Goal: Communication & Community: Connect with others

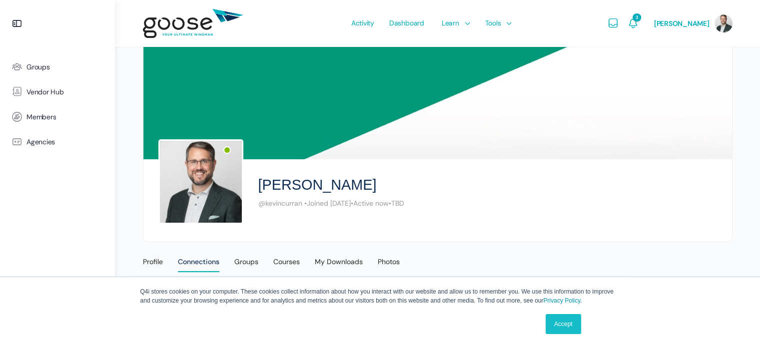
click at [558, 321] on link "Accept" at bounding box center [563, 324] width 35 height 20
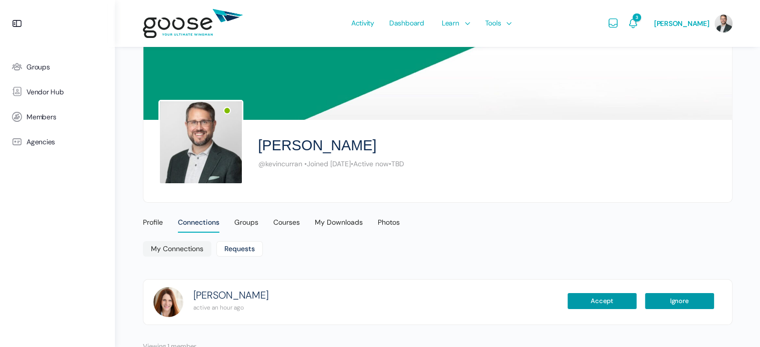
scroll to position [67, 0]
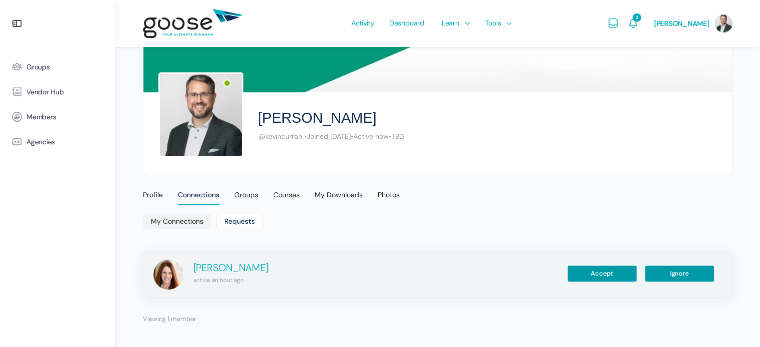
click at [223, 266] on link "Amy Spring" at bounding box center [230, 268] width 75 height 12
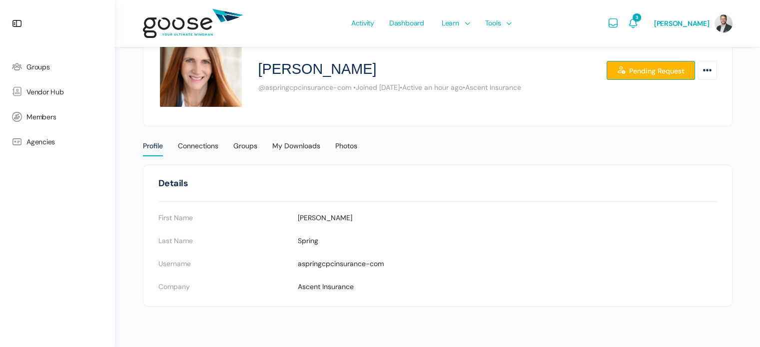
scroll to position [122, 0]
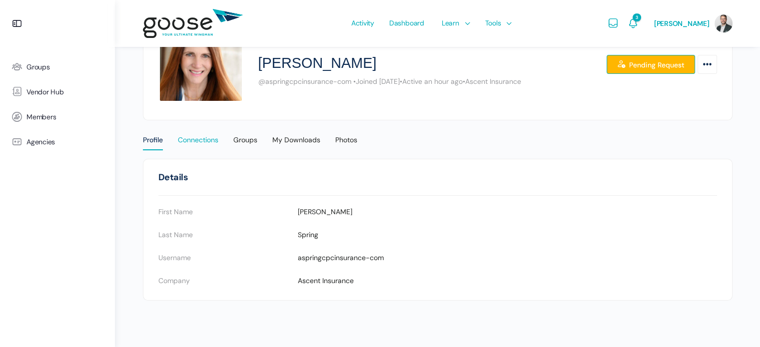
click at [208, 140] on div "Connections" at bounding box center [198, 142] width 40 height 15
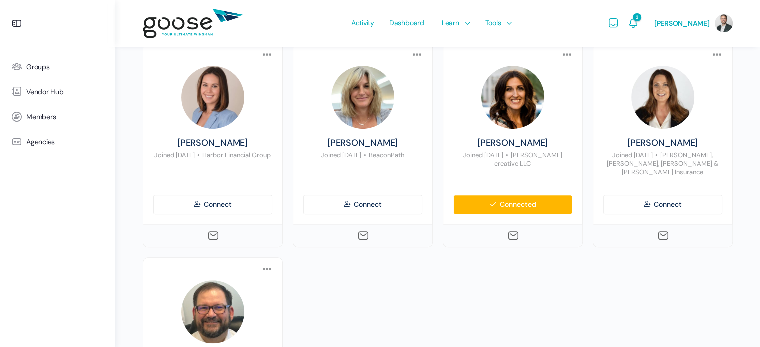
scroll to position [550, 0]
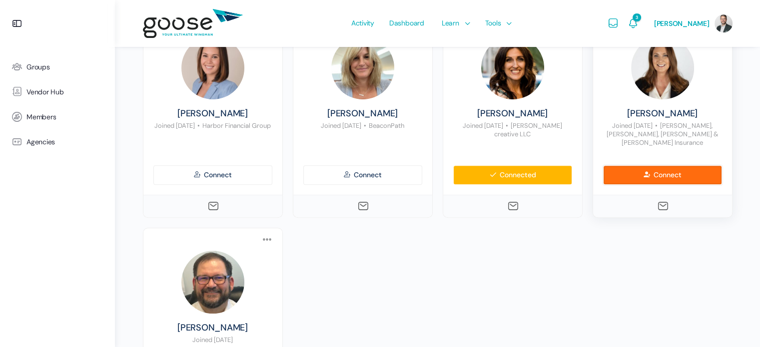
click at [662, 166] on link "Connect" at bounding box center [662, 174] width 119 height 19
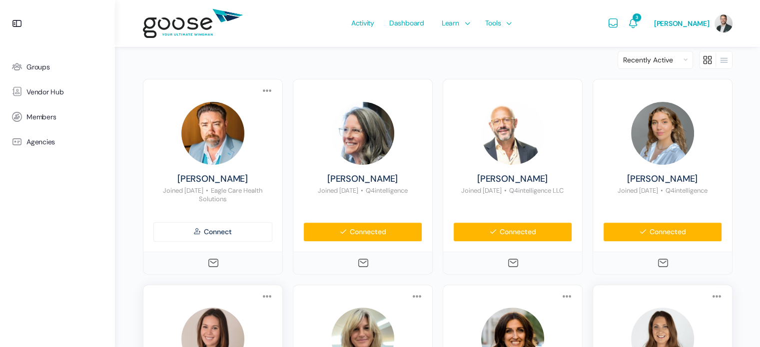
scroll to position [250, 0]
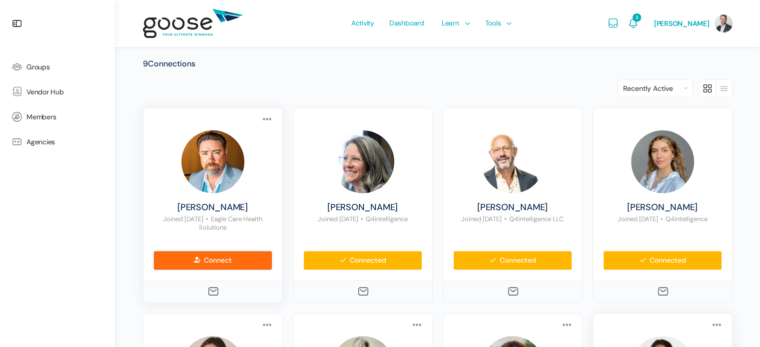
click at [216, 260] on link "Connect" at bounding box center [212, 260] width 119 height 19
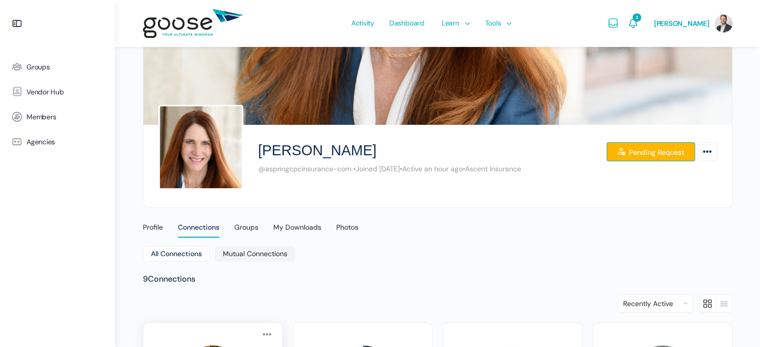
scroll to position [0, 0]
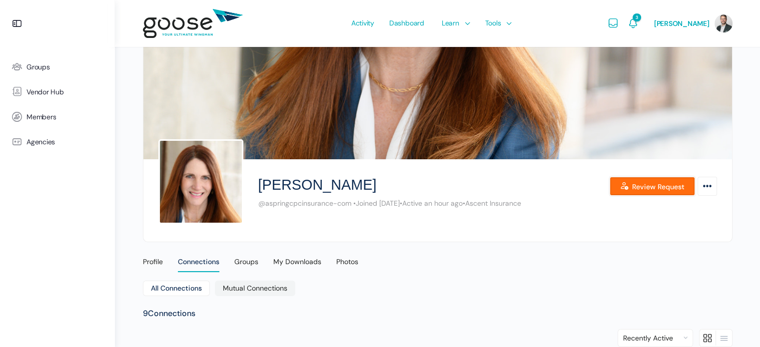
click at [661, 187] on link "Review Request" at bounding box center [652, 186] width 85 height 19
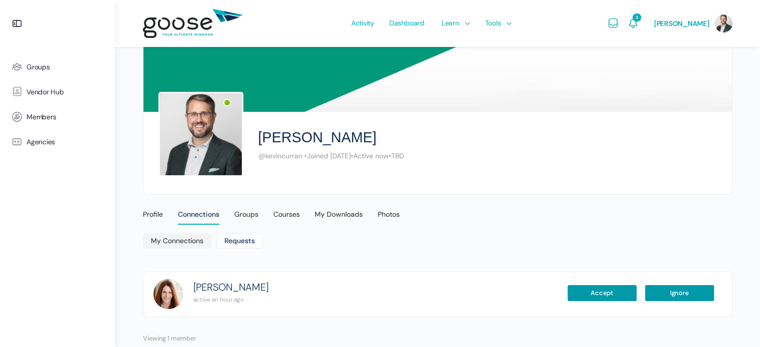
scroll to position [67, 0]
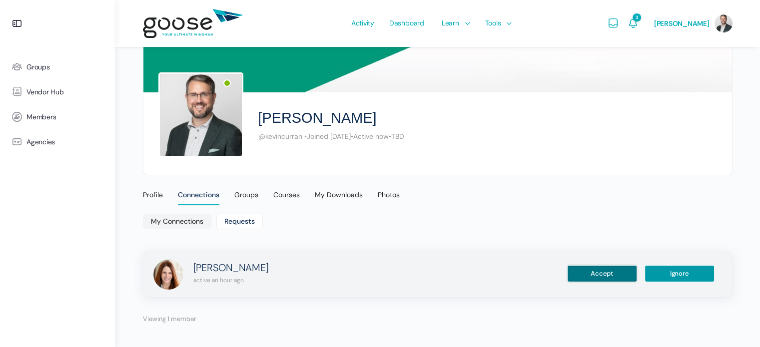
click at [593, 268] on button "Accept" at bounding box center [602, 273] width 70 height 17
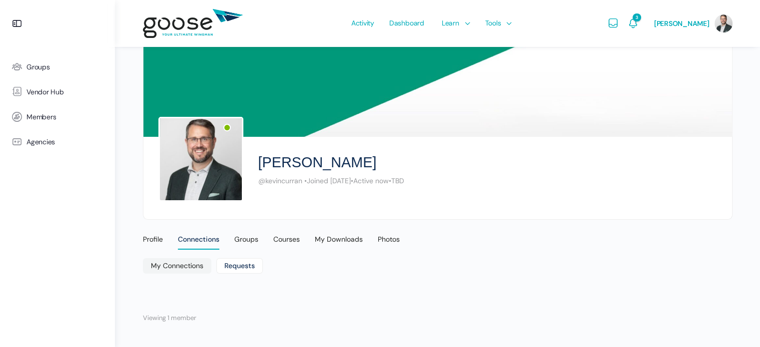
scroll to position [22, 0]
click at [246, 240] on div "Groups" at bounding box center [246, 242] width 24 height 15
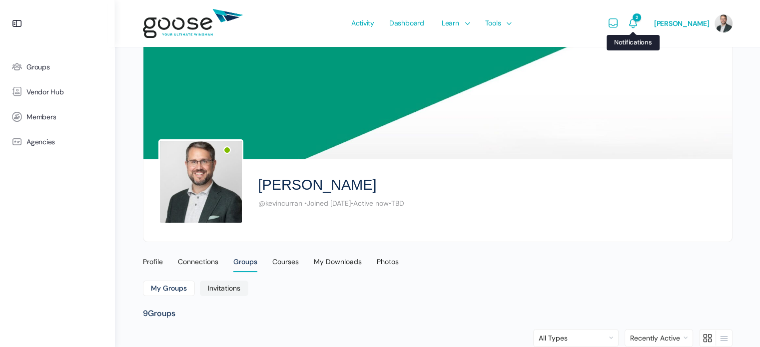
click at [641, 17] on span "2" at bounding box center [637, 17] width 8 height 8
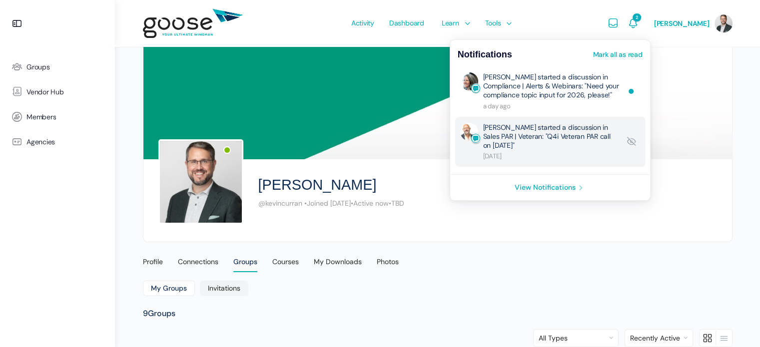
click at [580, 135] on link "[PERSON_NAME] started a discussion in Sales PAR | Veteran: "Q4i Veteran PAR cal…" at bounding box center [551, 142] width 137 height 38
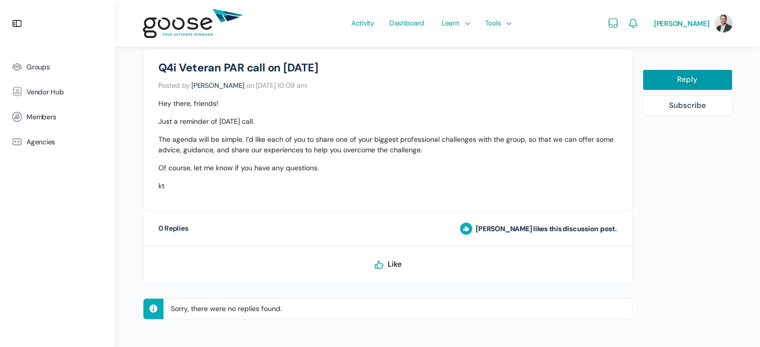
scroll to position [274, 0]
